Goal: Information Seeking & Learning: Learn about a topic

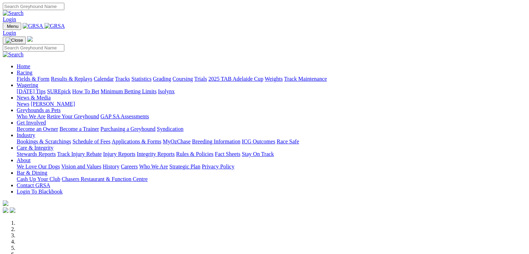
click at [32, 70] on link "Racing" at bounding box center [25, 73] width 16 height 6
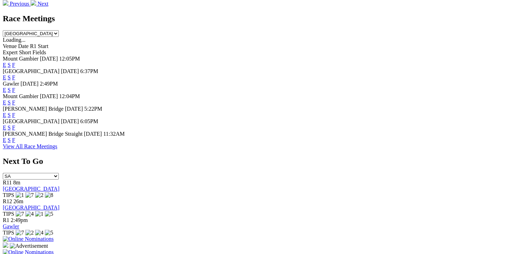
scroll to position [278, 0]
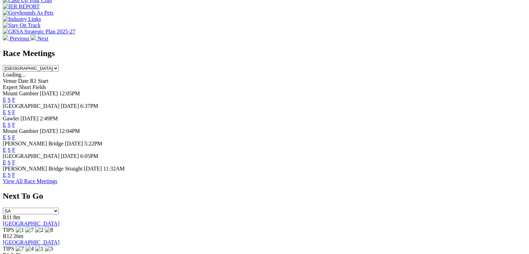
click at [15, 178] on link "F" at bounding box center [13, 175] width 3 height 6
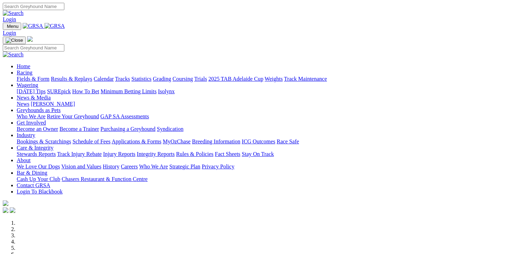
scroll to position [279, 0]
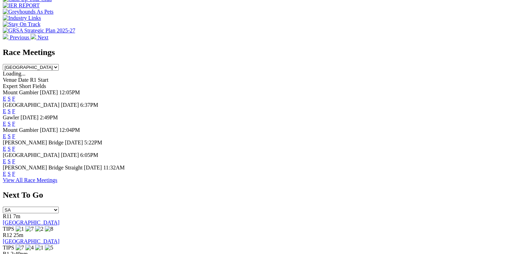
click at [15, 108] on link "F" at bounding box center [13, 111] width 3 height 6
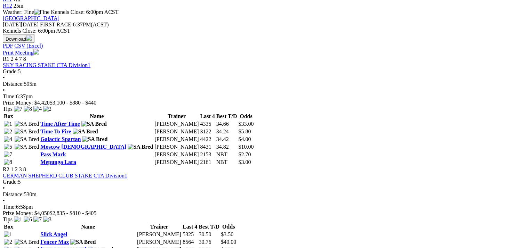
scroll to position [452, 0]
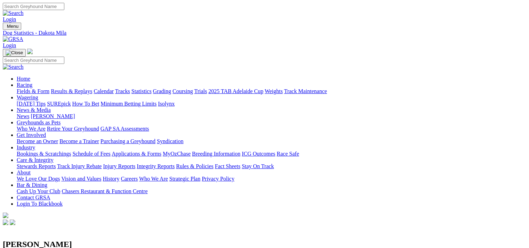
click at [76, 88] on link "Results & Replays" at bounding box center [71, 91] width 41 height 6
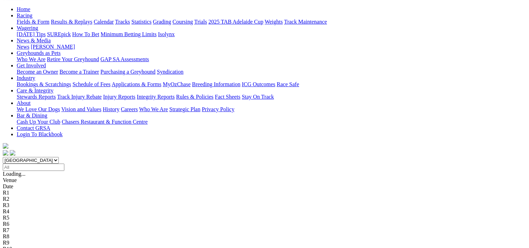
scroll to position [70, 0]
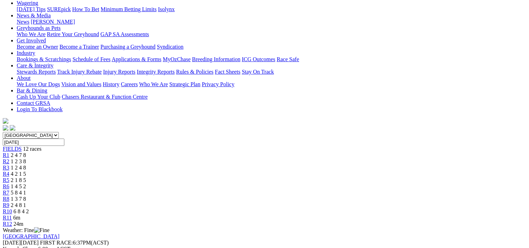
scroll to position [35, 0]
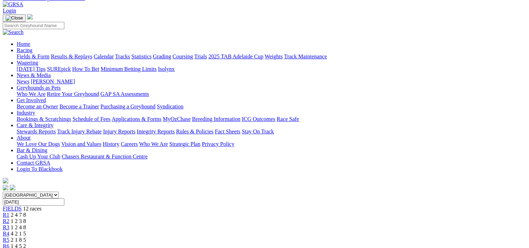
click at [26, 225] on span "1 2 4 8" at bounding box center [18, 228] width 15 height 6
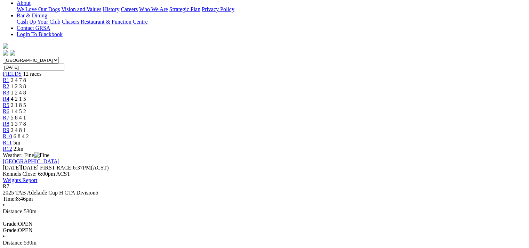
scroll to position [174, 0]
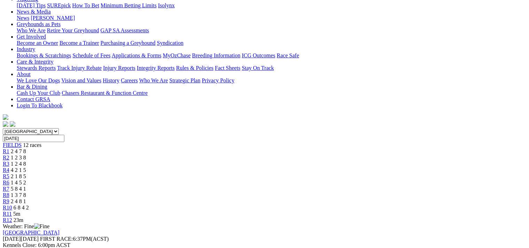
scroll to position [139, 0]
